Goal: Task Accomplishment & Management: Manage account settings

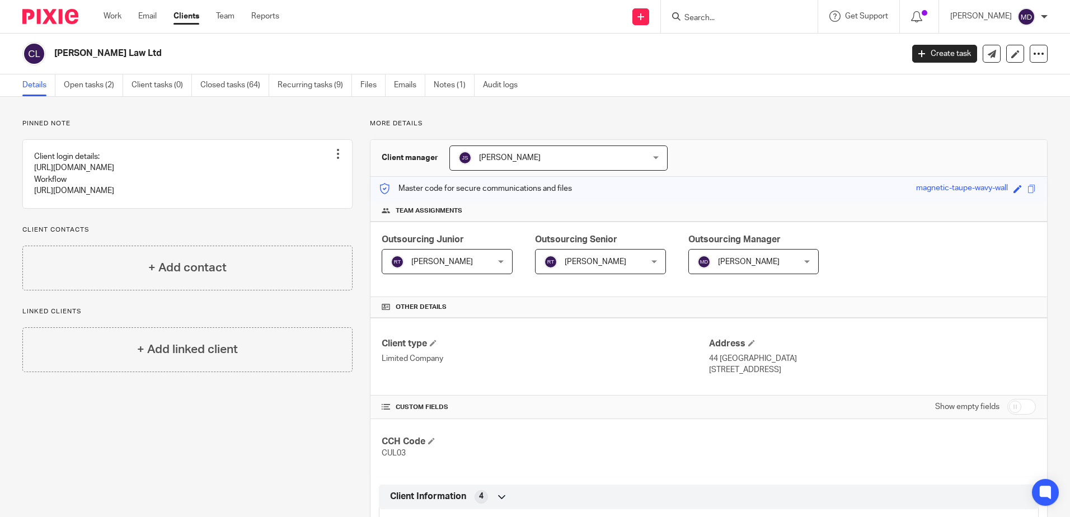
drag, startPoint x: 120, startPoint y: 17, endPoint x: 197, endPoint y: 31, distance: 77.8
click at [120, 17] on link "Work" at bounding box center [112, 16] width 18 height 11
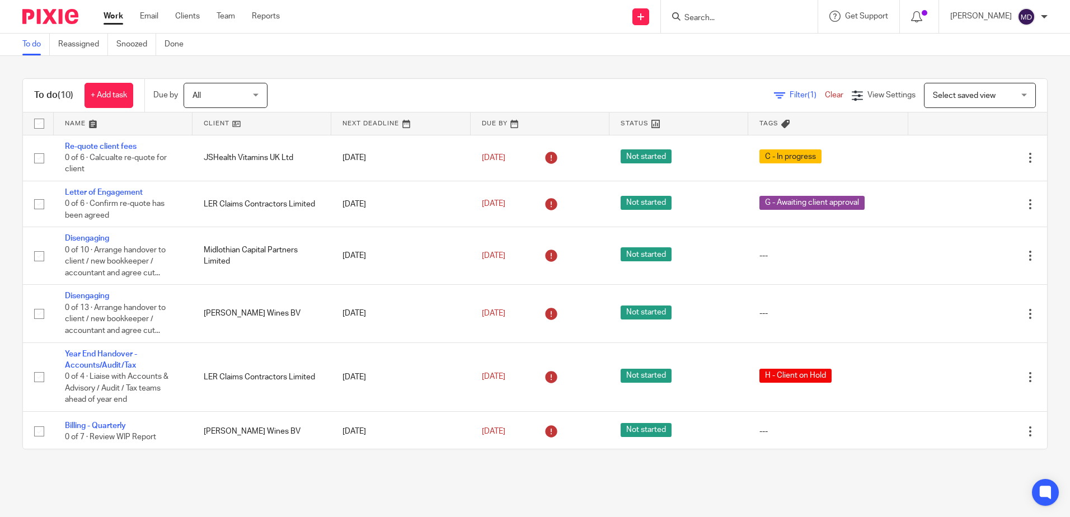
click at [768, 27] on div at bounding box center [739, 16] width 157 height 33
click at [741, 22] on input "Search" at bounding box center [733, 18] width 101 height 10
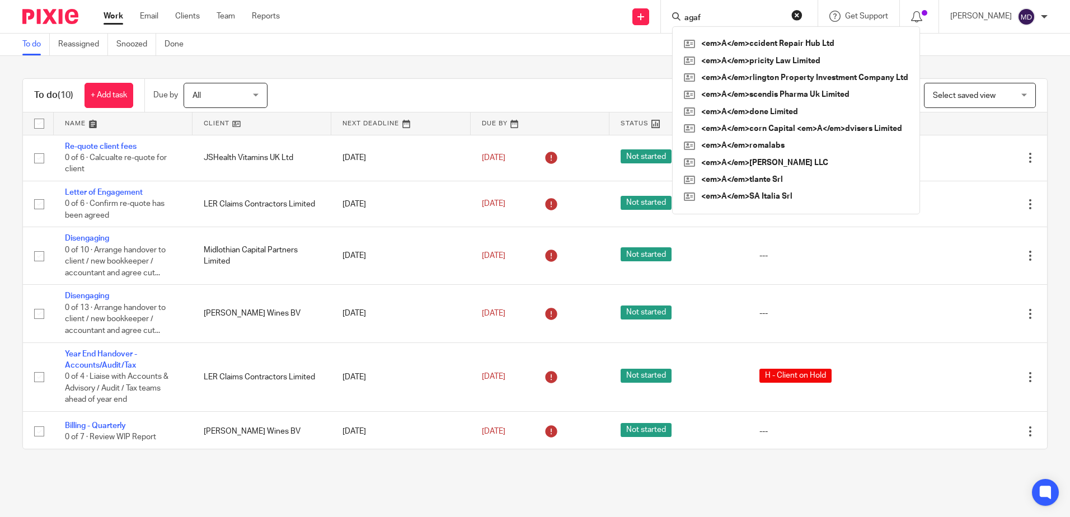
type input "agaf"
click button "submit" at bounding box center [0, 0] width 0 height 0
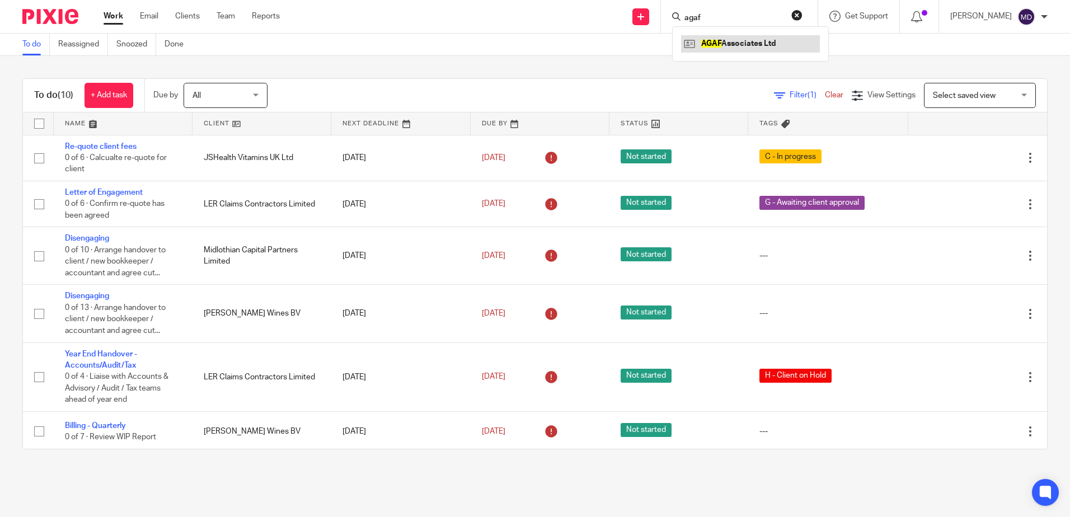
click at [737, 41] on link at bounding box center [750, 43] width 139 height 17
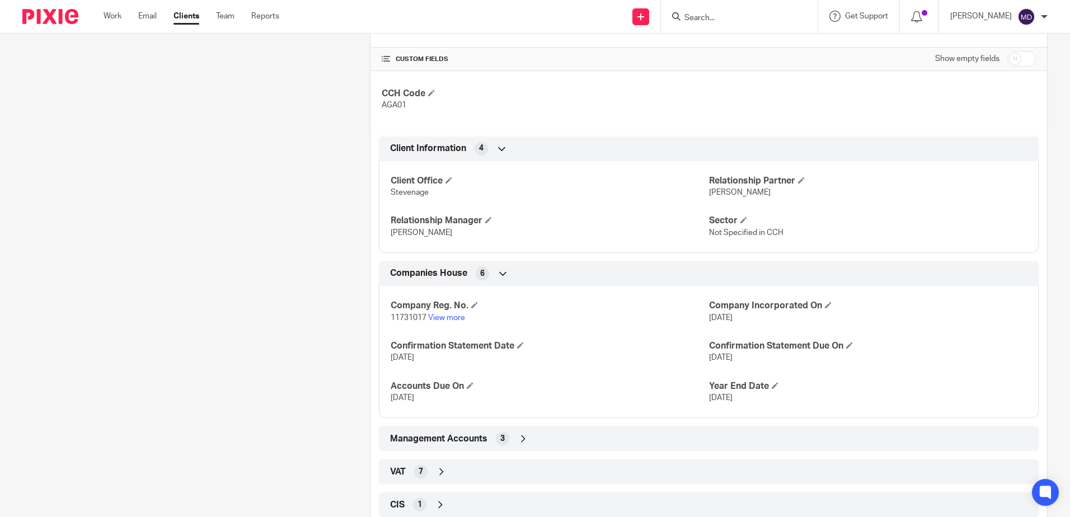
scroll to position [445, 0]
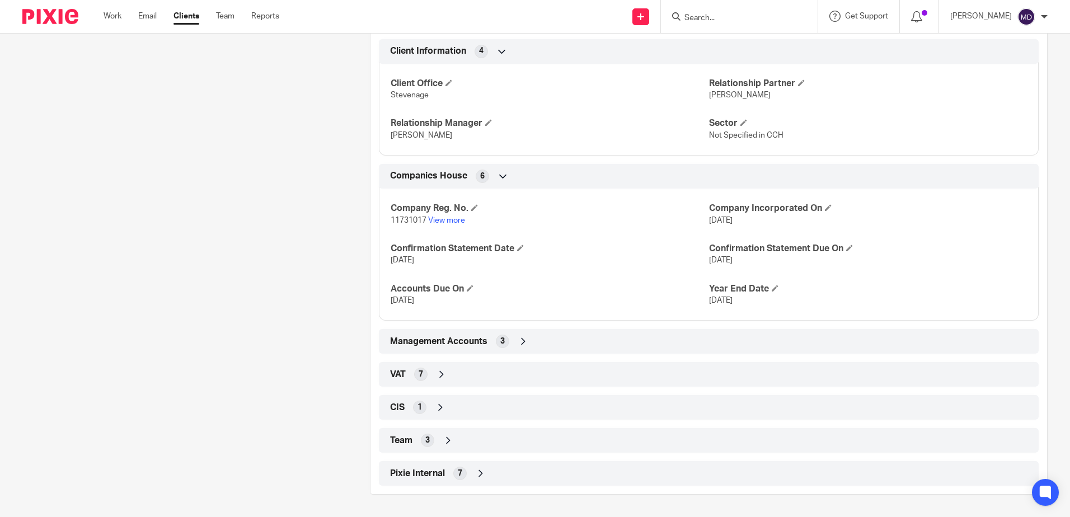
click at [447, 442] on icon at bounding box center [448, 440] width 11 height 11
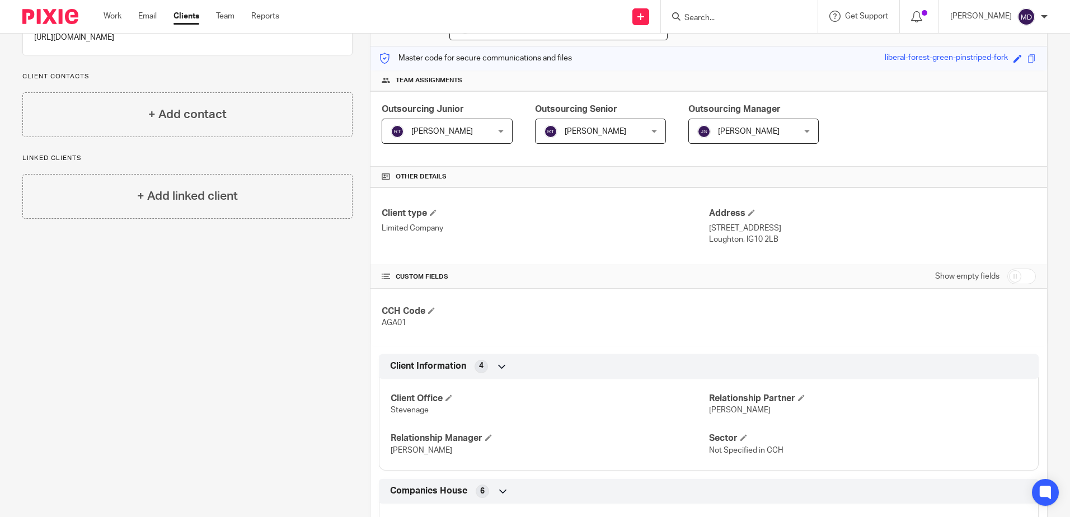
scroll to position [0, 0]
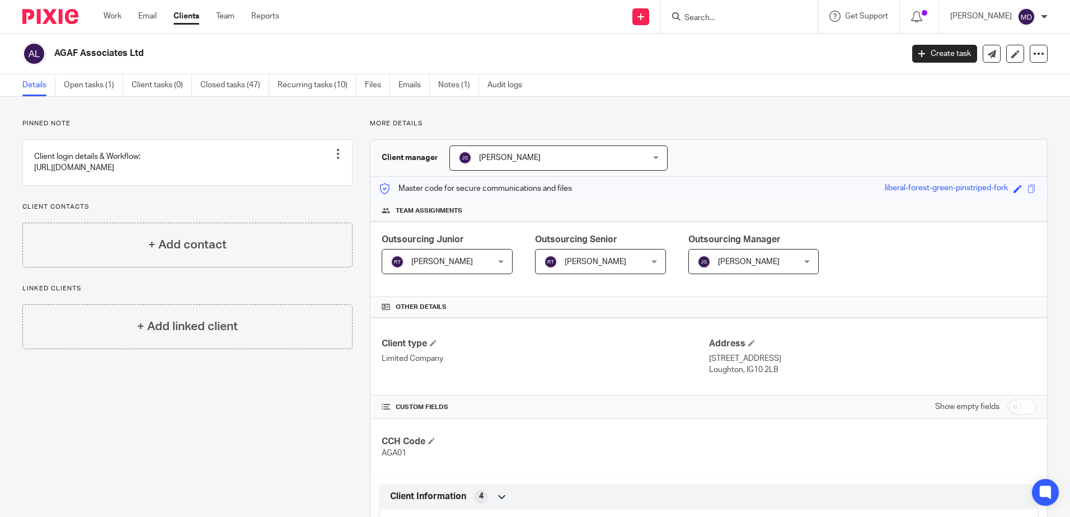
drag, startPoint x: 71, startPoint y: 82, endPoint x: 135, endPoint y: 105, distance: 67.8
click at [71, 83] on link "Open tasks (1)" at bounding box center [93, 85] width 59 height 22
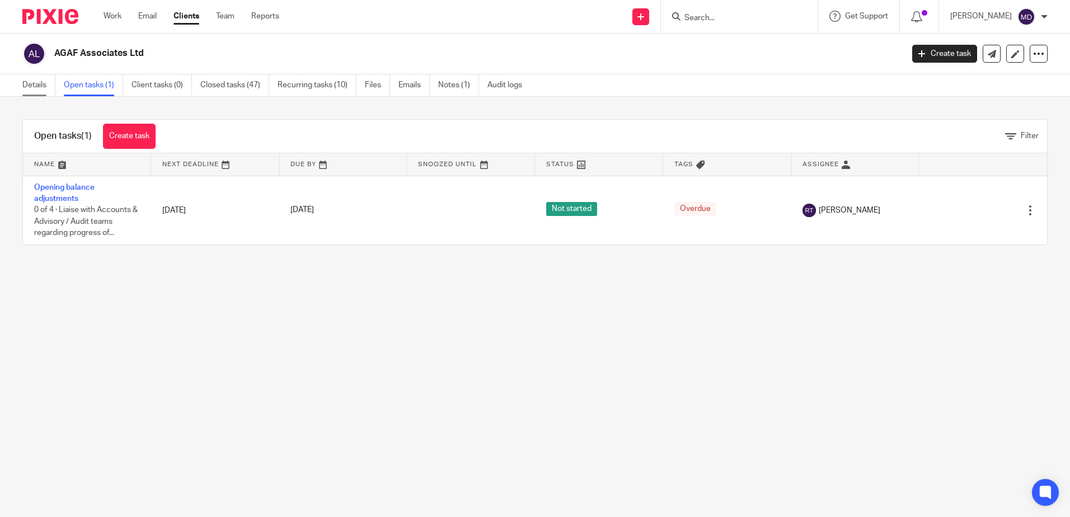
click at [27, 88] on link "Details" at bounding box center [38, 85] width 33 height 22
